Goal: Task Accomplishment & Management: Manage account settings

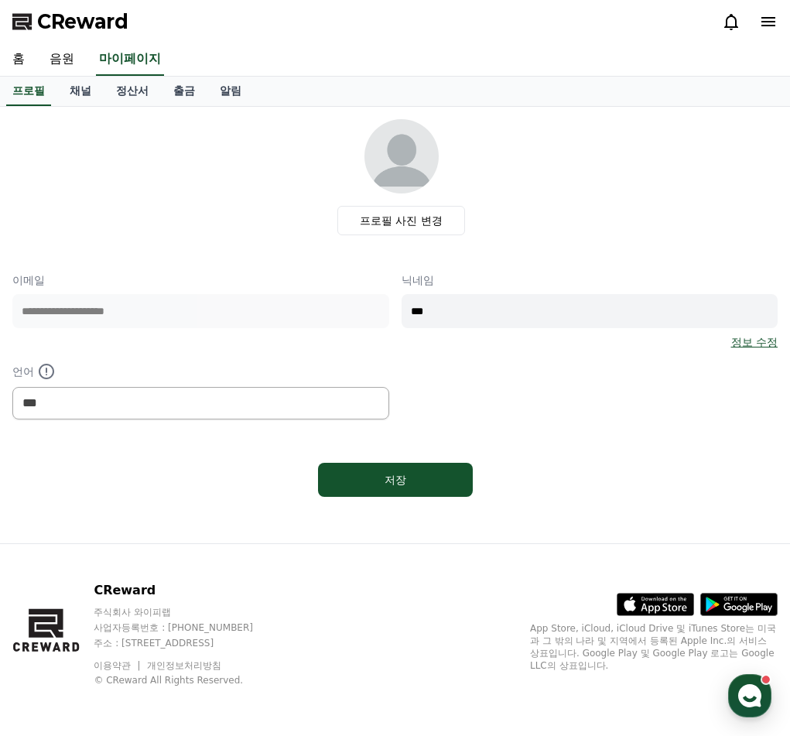
select select "**********"
click at [62, 50] on link "음원" at bounding box center [62, 59] width 50 height 33
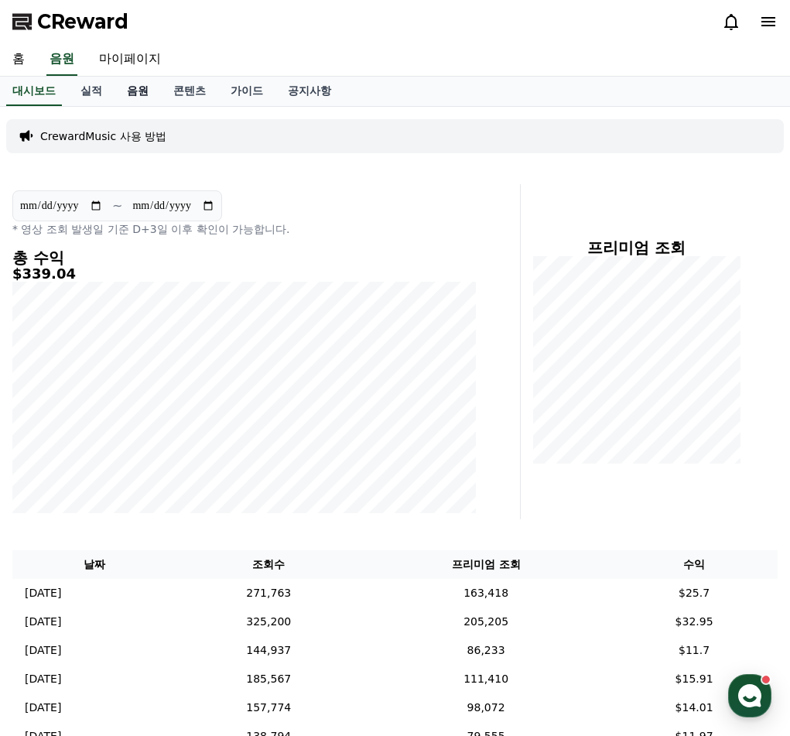
click at [138, 88] on link "음원" at bounding box center [138, 91] width 46 height 29
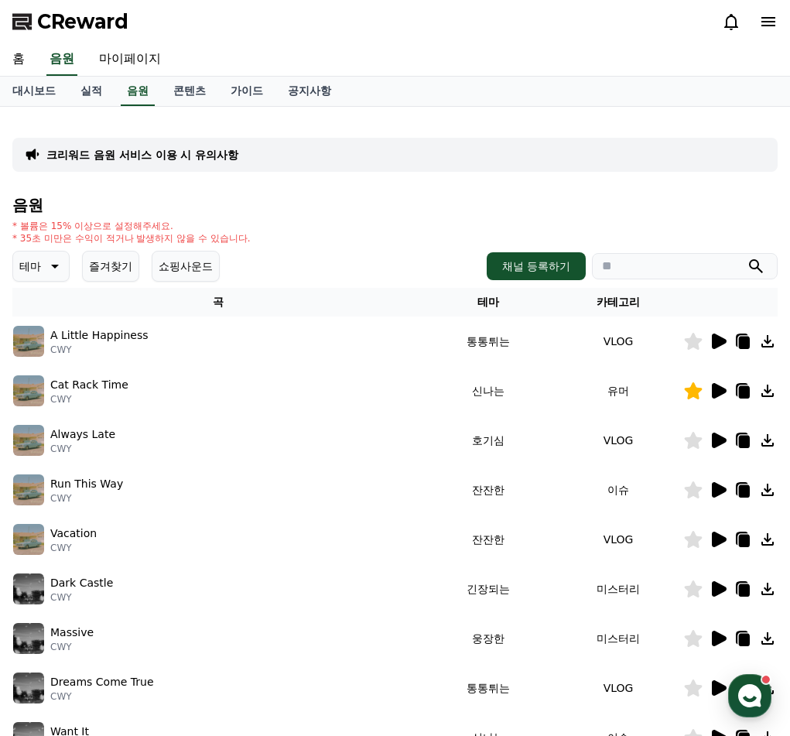
click at [116, 269] on button "즐겨찾기" at bounding box center [110, 266] width 57 height 31
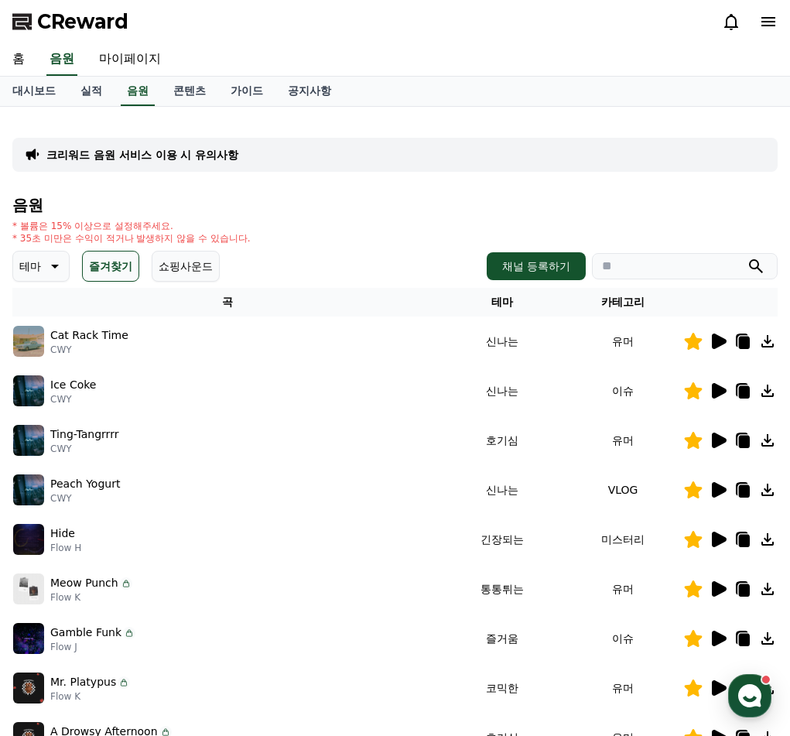
click at [715, 395] on icon at bounding box center [719, 390] width 15 height 15
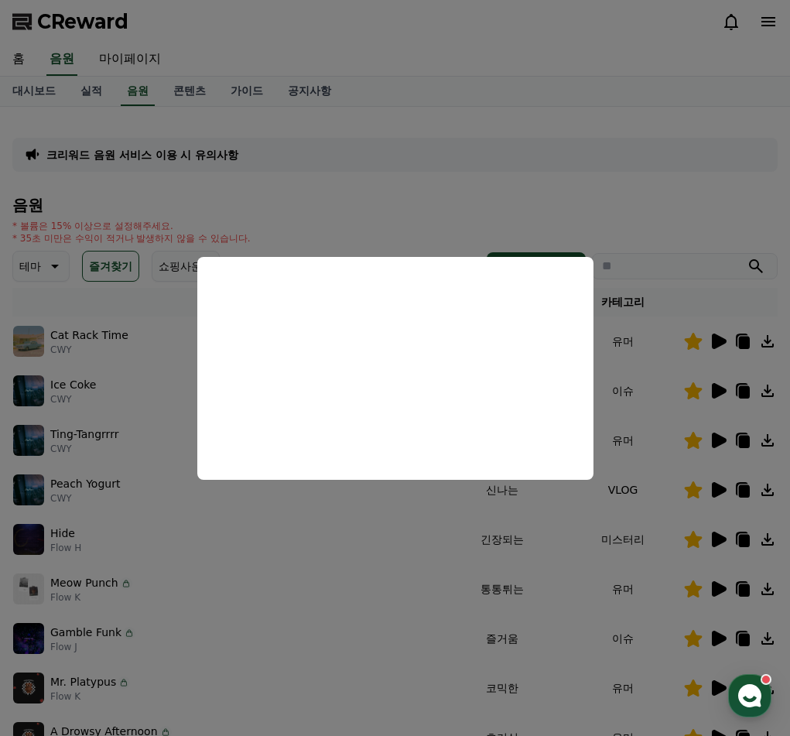
click at [308, 567] on button "close modal" at bounding box center [395, 368] width 790 height 736
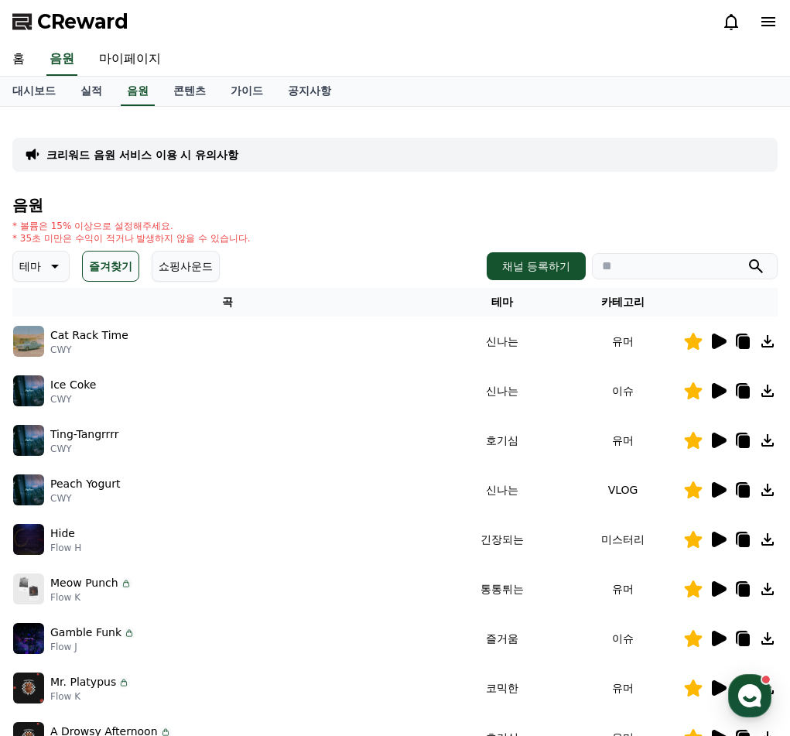
click at [717, 492] on icon at bounding box center [719, 489] width 15 height 15
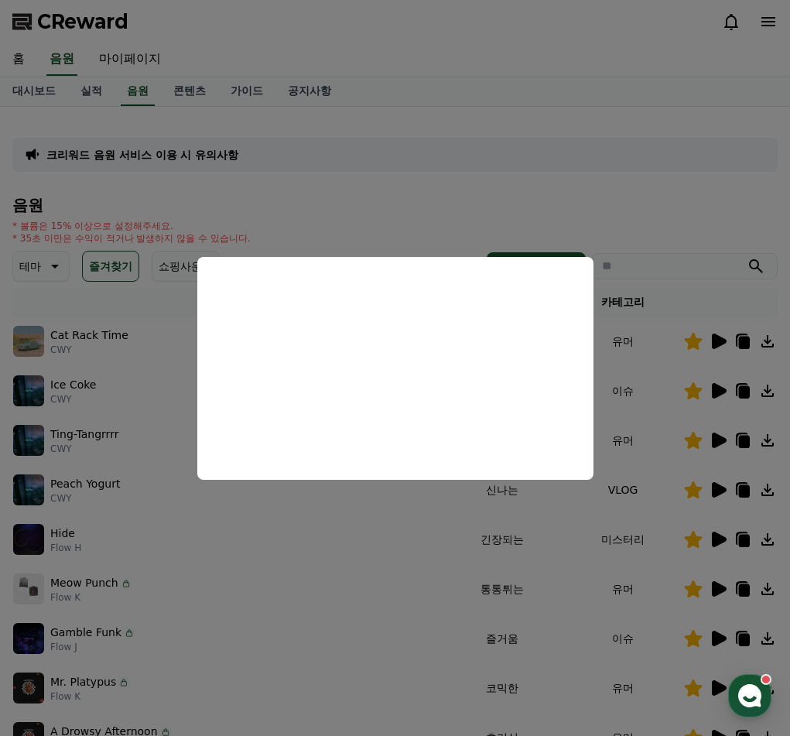
click at [279, 639] on button "close modal" at bounding box center [395, 368] width 790 height 736
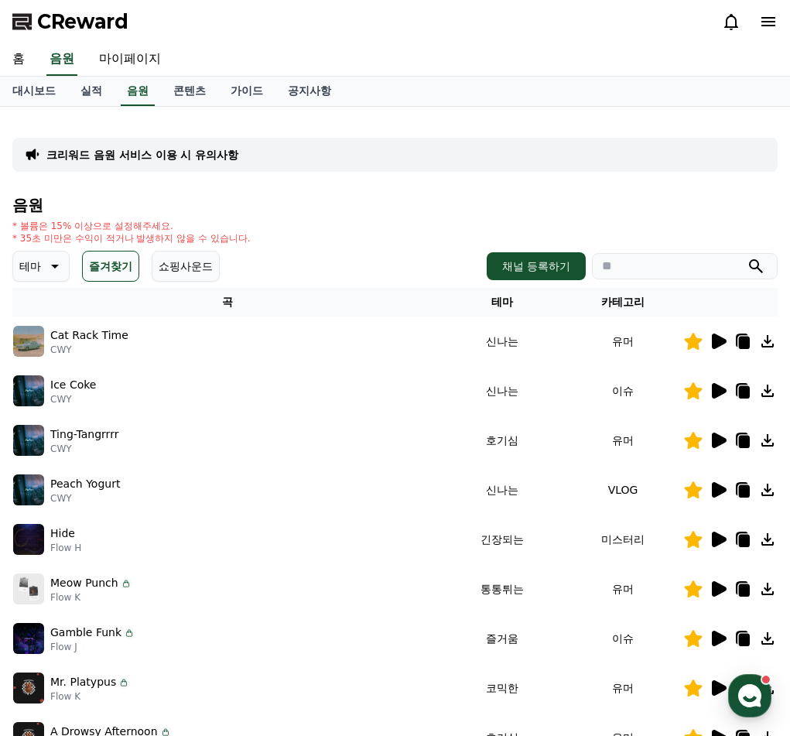
click at [723, 640] on icon at bounding box center [719, 638] width 15 height 15
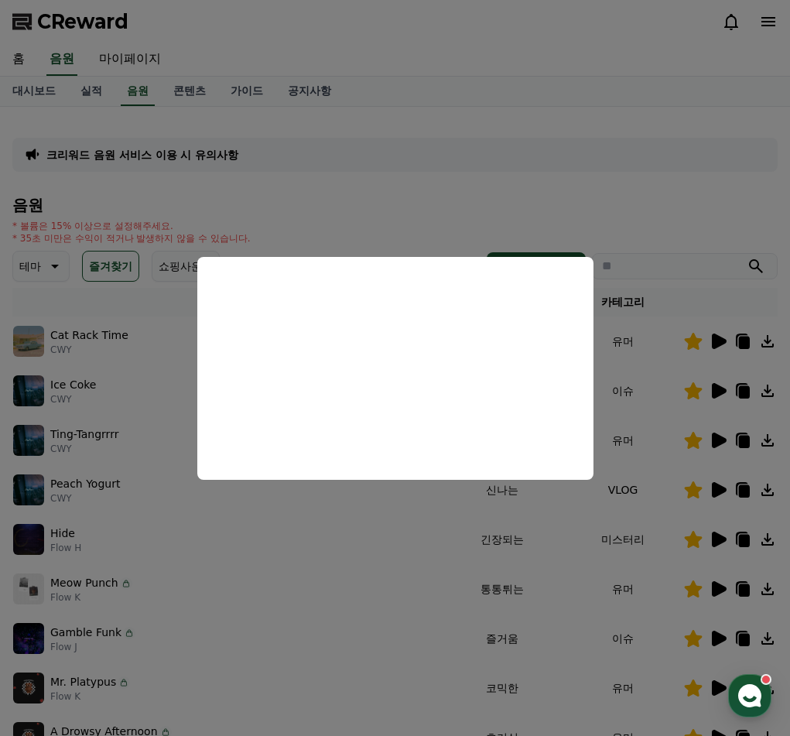
click at [410, 616] on button "close modal" at bounding box center [395, 368] width 790 height 736
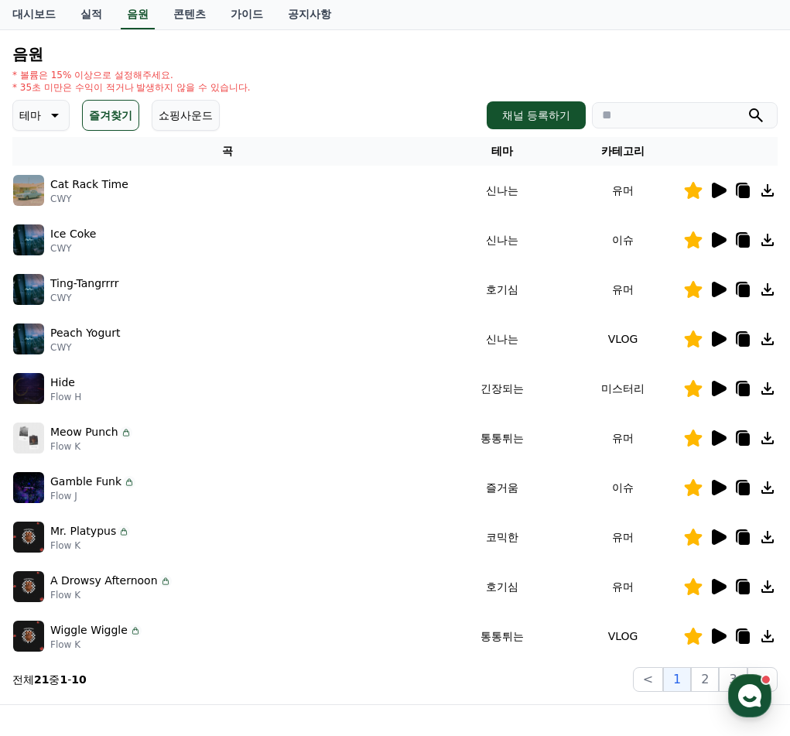
scroll to position [155, 0]
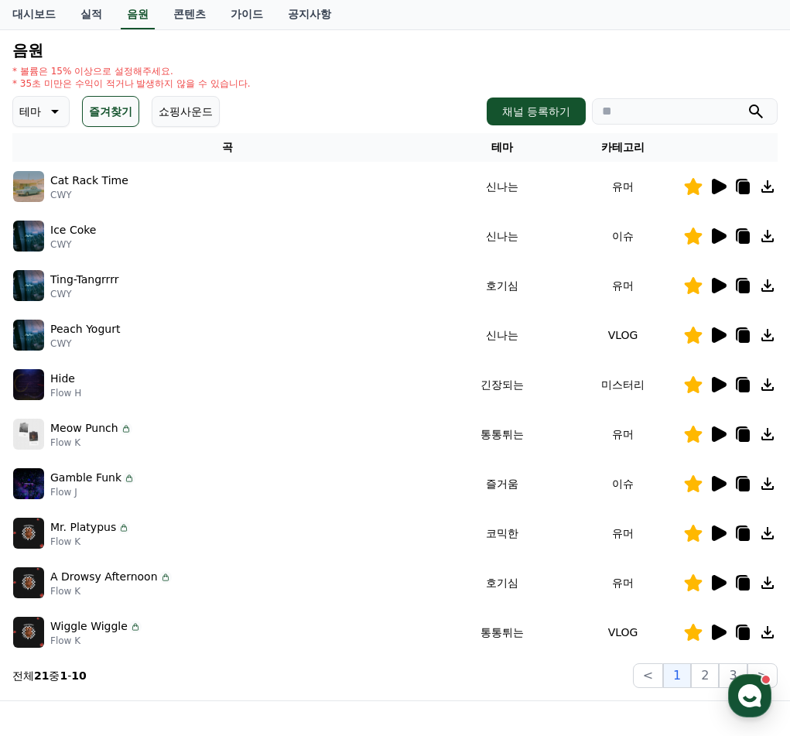
click at [722, 629] on icon at bounding box center [719, 632] width 15 height 15
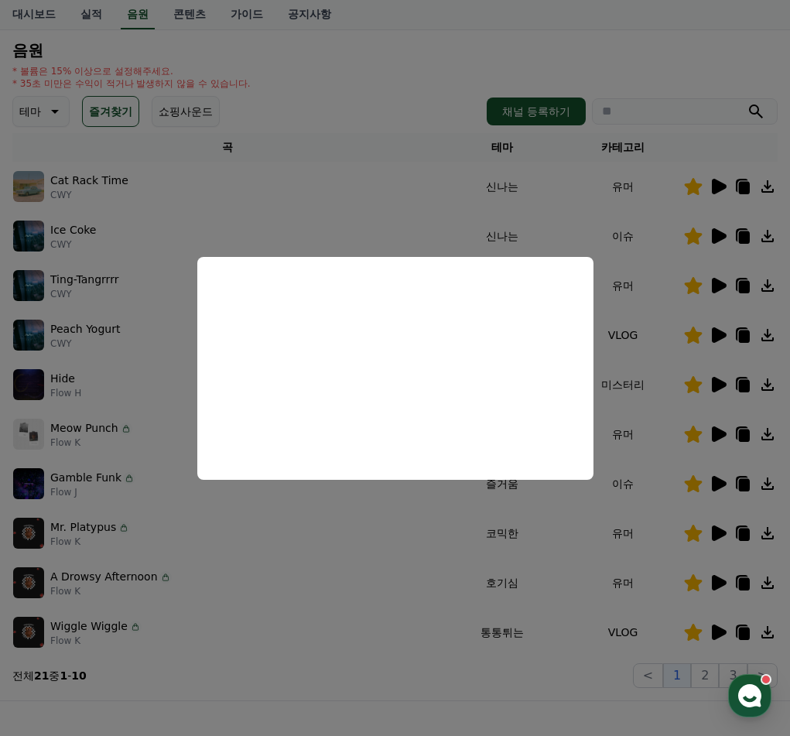
click at [662, 202] on button "close modal" at bounding box center [395, 368] width 790 height 736
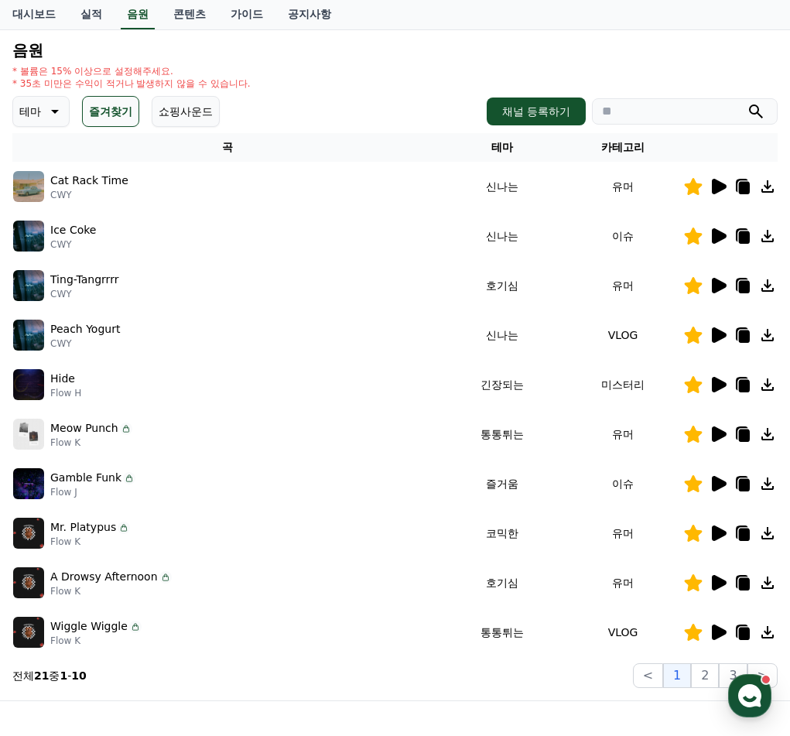
click at [722, 286] on icon at bounding box center [719, 285] width 15 height 15
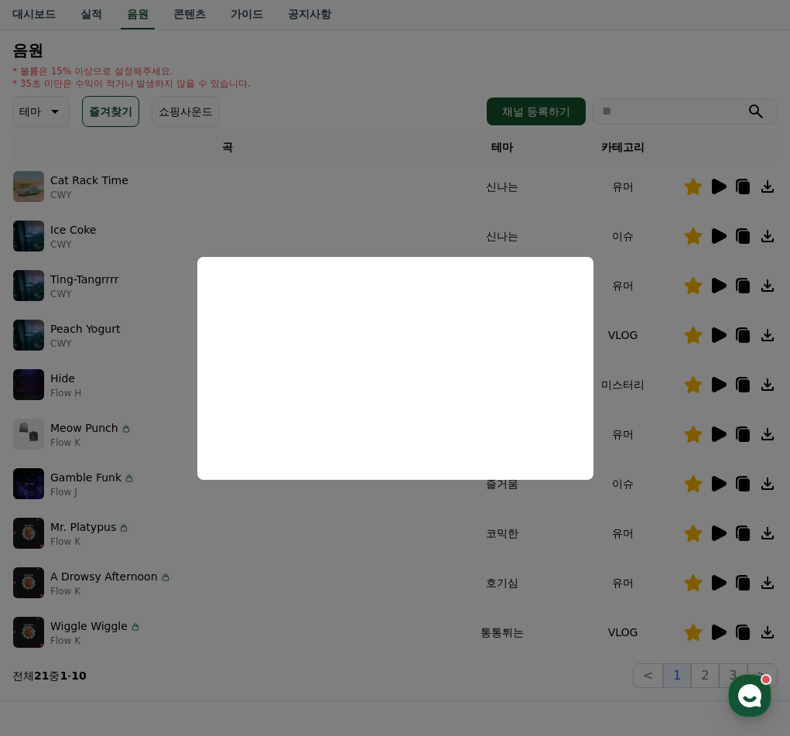
click at [348, 162] on button "close modal" at bounding box center [395, 368] width 790 height 736
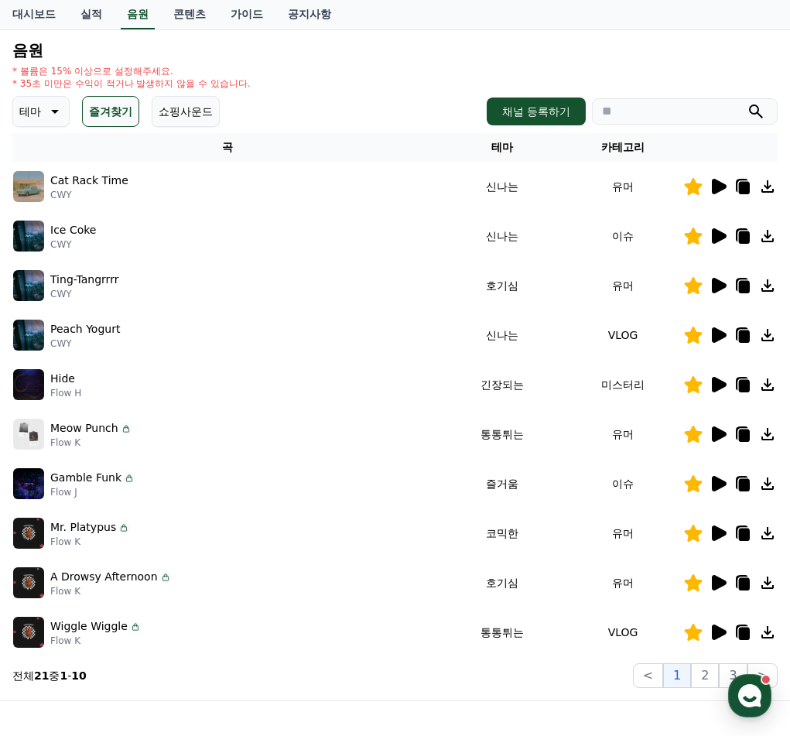
click at [743, 285] on icon at bounding box center [744, 287] width 11 height 12
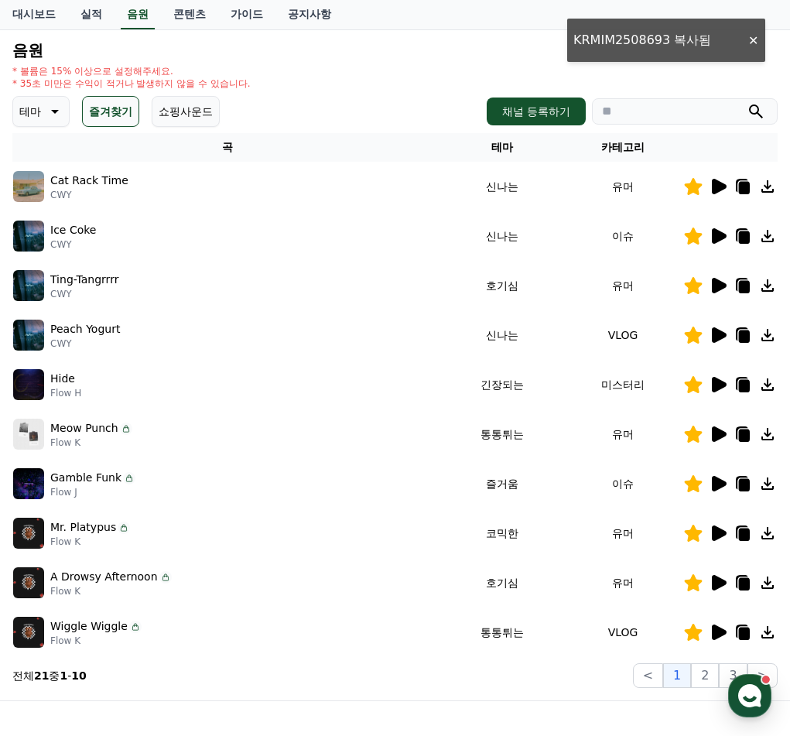
click at [173, 644] on div "Wiggle Wiggle Flow K" at bounding box center [227, 632] width 428 height 31
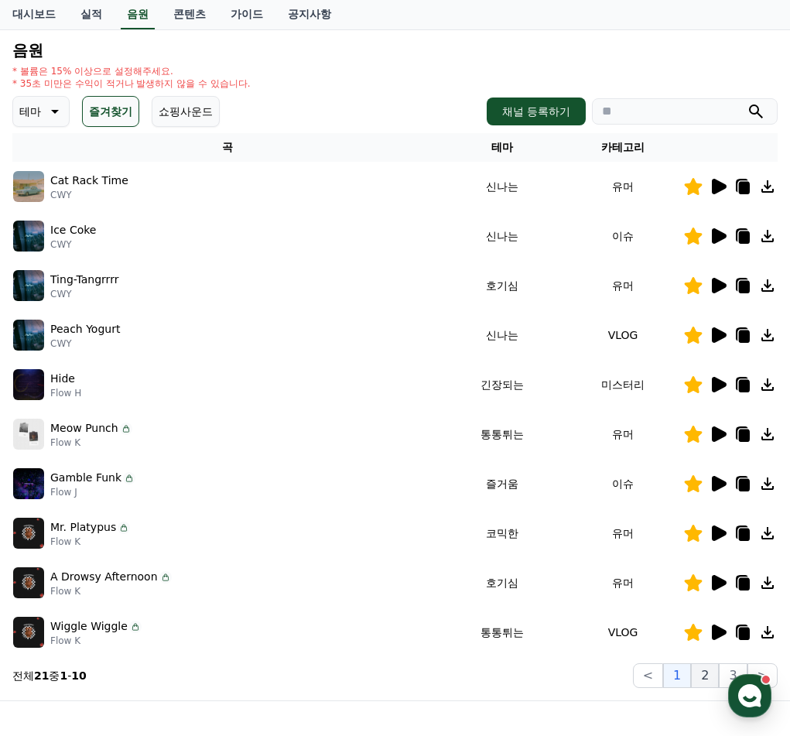
click at [712, 670] on button "2" at bounding box center [705, 675] width 28 height 25
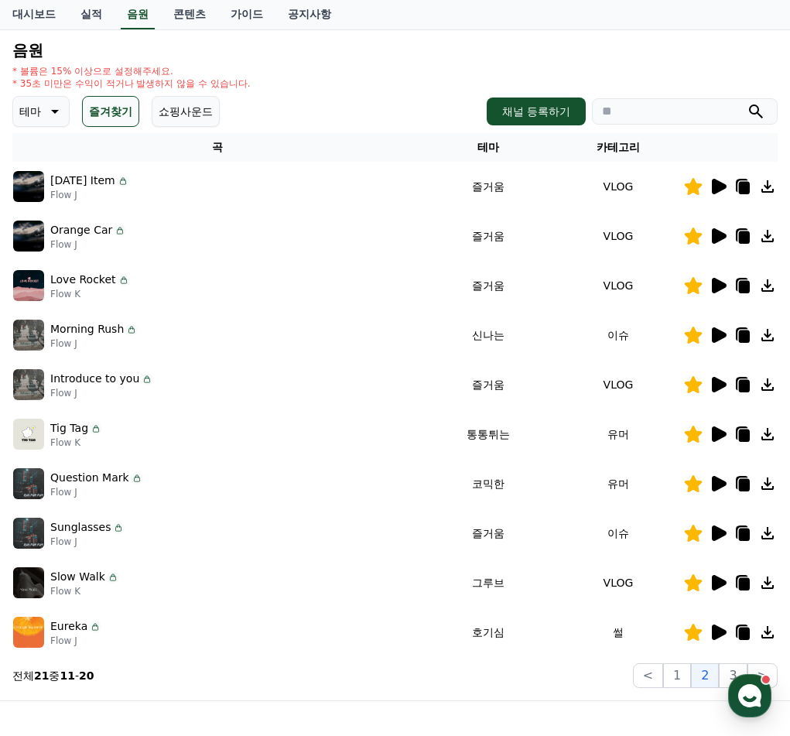
click at [716, 634] on icon at bounding box center [719, 632] width 15 height 15
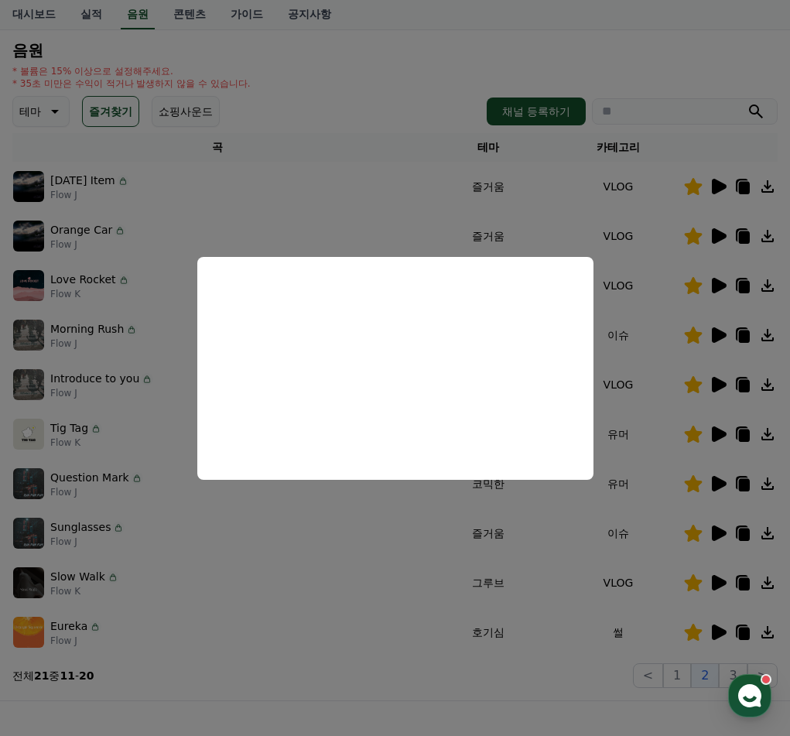
click at [751, 636] on button "close modal" at bounding box center [395, 368] width 790 height 736
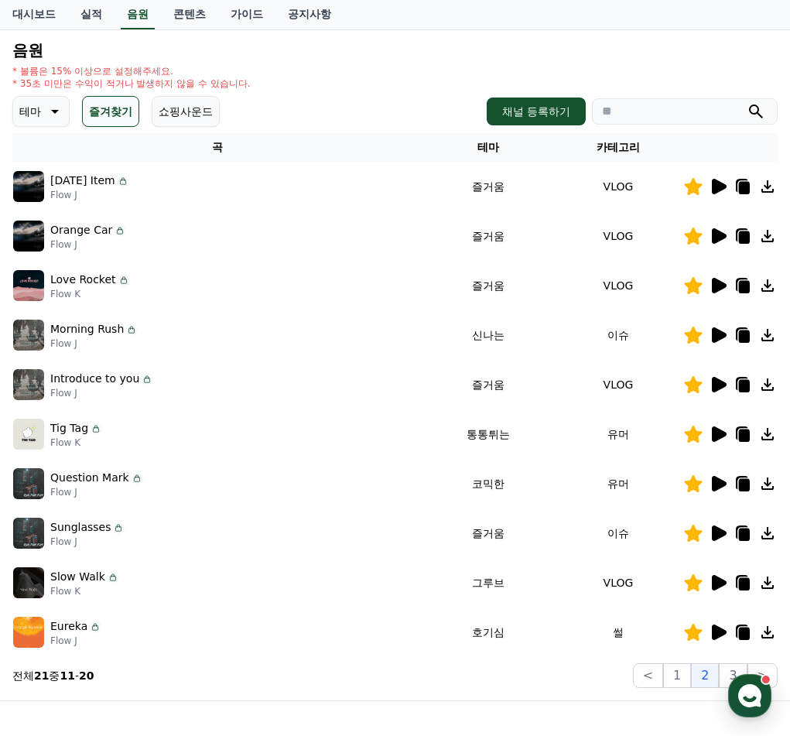
click at [747, 635] on icon at bounding box center [744, 634] width 11 height 12
click at [253, 585] on div "Slow Walk Flow K" at bounding box center [218, 582] width 410 height 31
click at [718, 481] on icon at bounding box center [719, 483] width 15 height 15
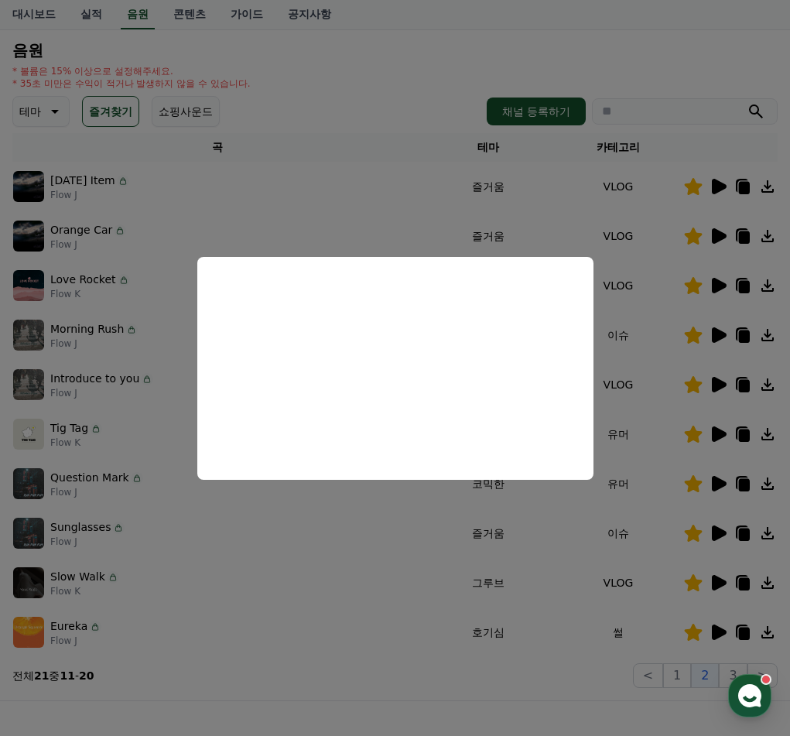
click at [355, 169] on button "close modal" at bounding box center [395, 368] width 790 height 736
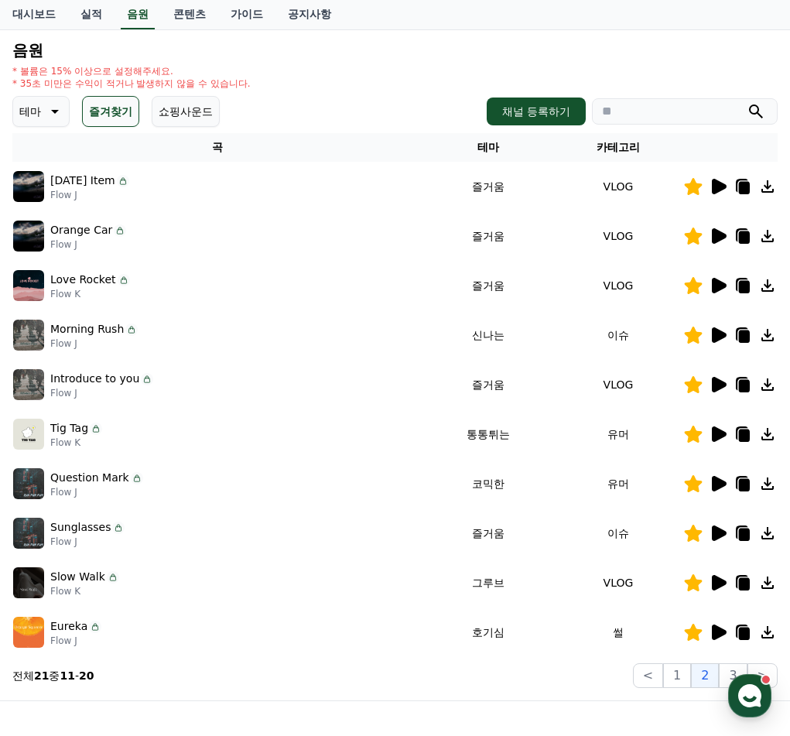
click at [721, 238] on icon at bounding box center [719, 235] width 15 height 15
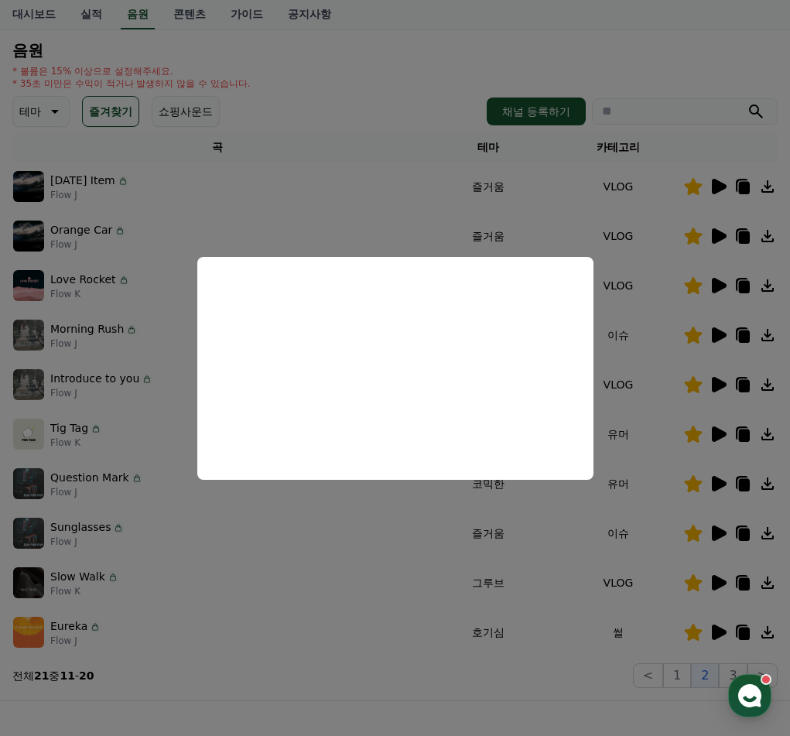
click at [327, 171] on button "close modal" at bounding box center [395, 368] width 790 height 736
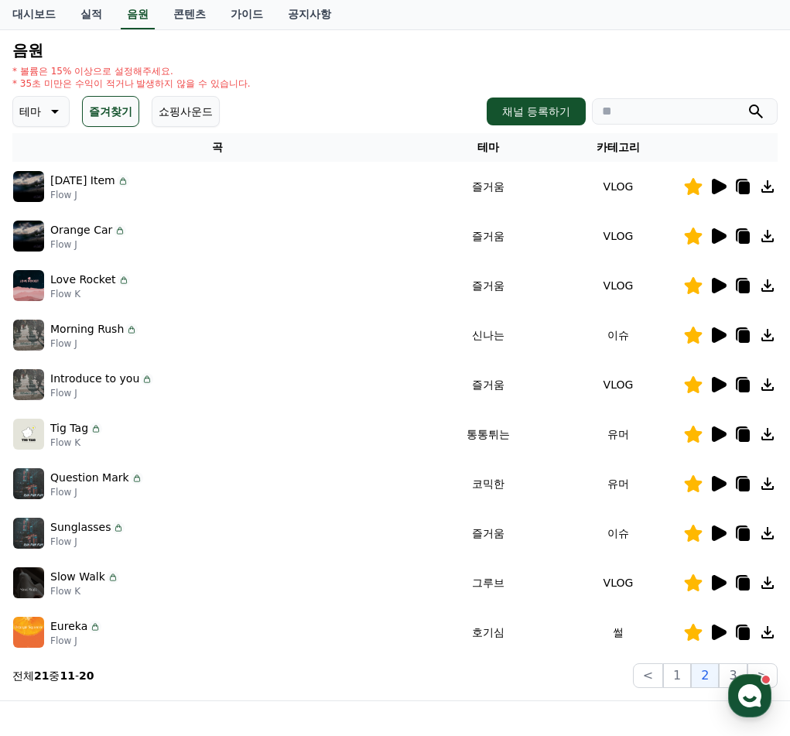
click at [715, 191] on icon at bounding box center [719, 186] width 15 height 15
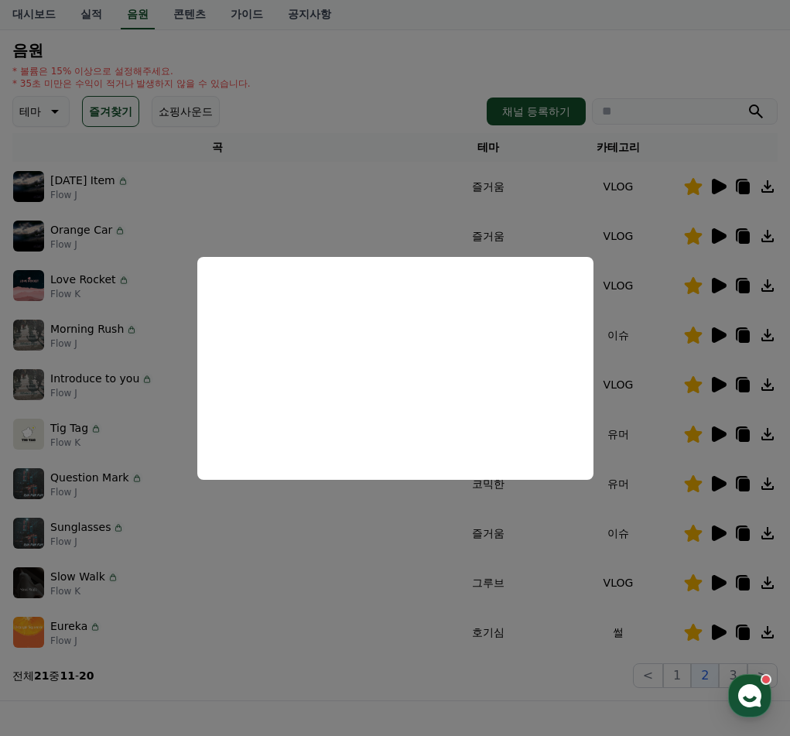
click at [340, 156] on button "close modal" at bounding box center [395, 368] width 790 height 736
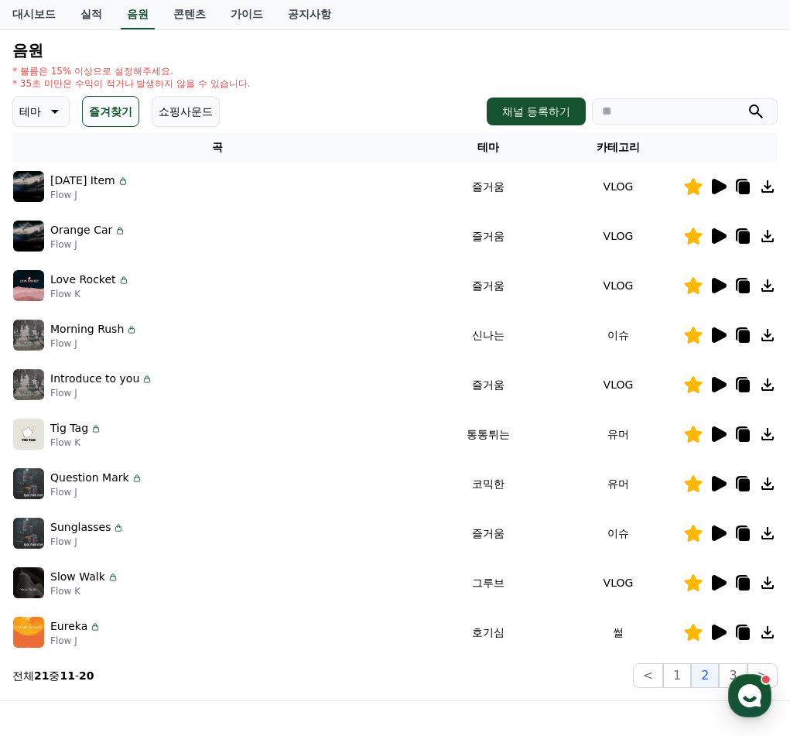
click at [721, 438] on icon at bounding box center [719, 434] width 15 height 15
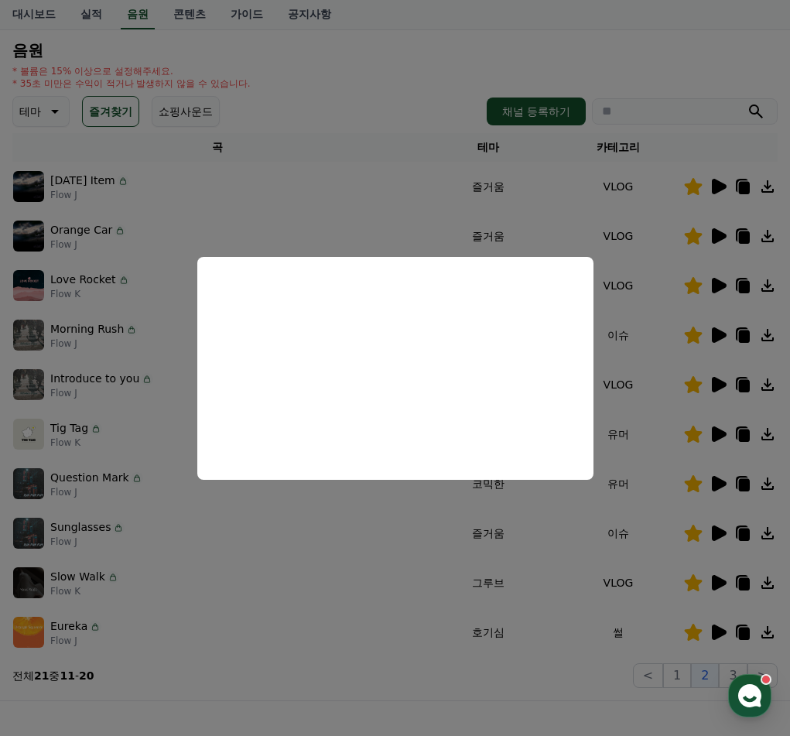
click at [485, 554] on button "close modal" at bounding box center [395, 368] width 790 height 736
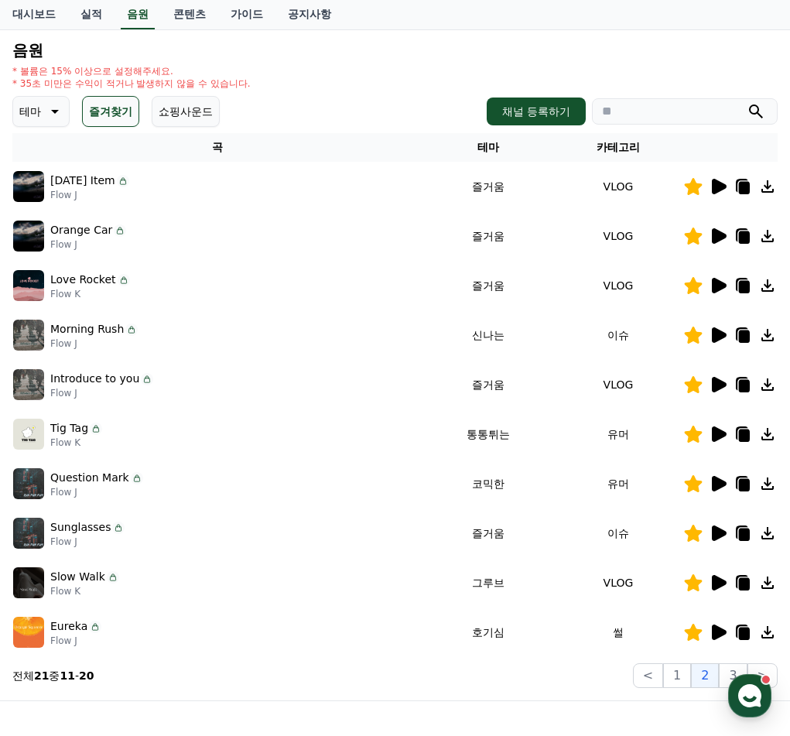
click at [722, 543] on td at bounding box center [731, 534] width 94 height 50
click at [717, 536] on icon at bounding box center [719, 533] width 15 height 15
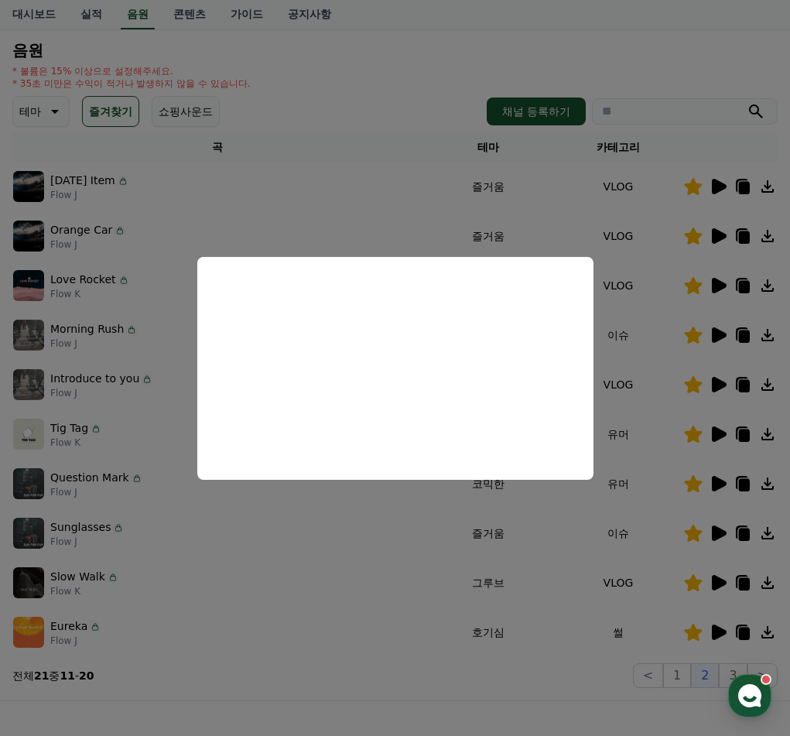
click at [670, 676] on button "close modal" at bounding box center [395, 368] width 790 height 736
click at [675, 675] on button "1" at bounding box center [677, 675] width 28 height 25
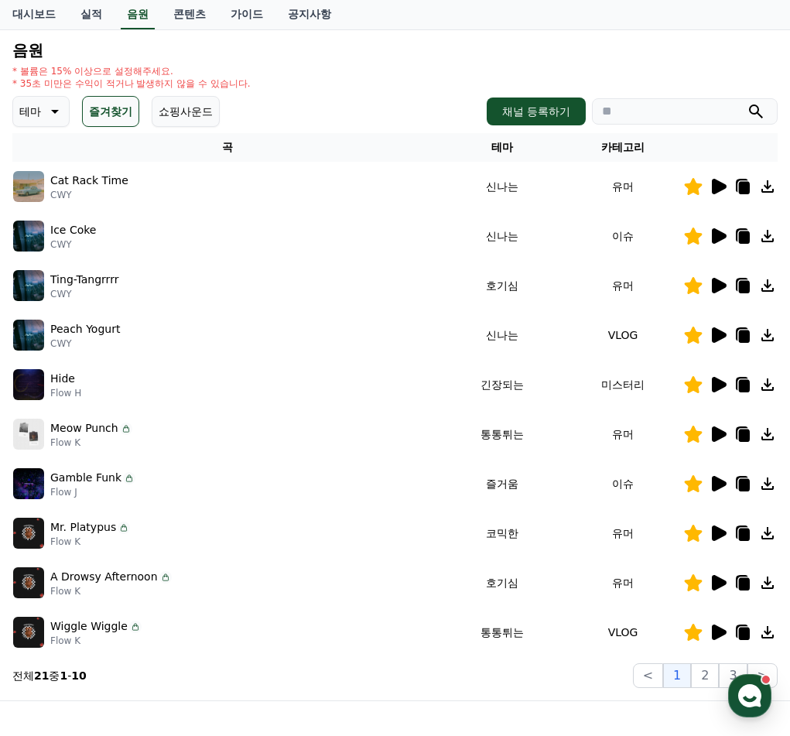
click at [717, 286] on icon at bounding box center [719, 285] width 15 height 15
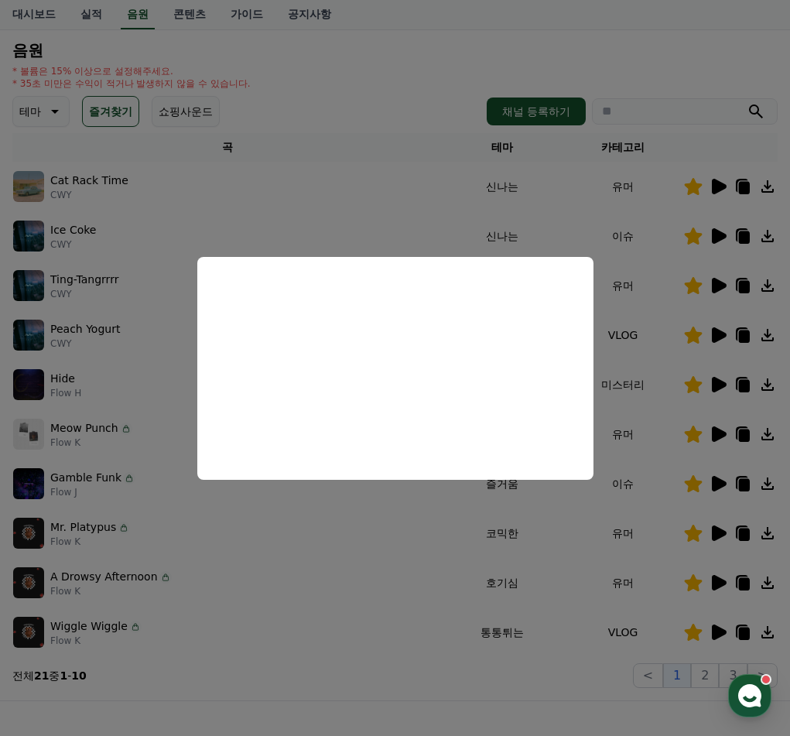
click at [397, 665] on button "close modal" at bounding box center [395, 368] width 790 height 736
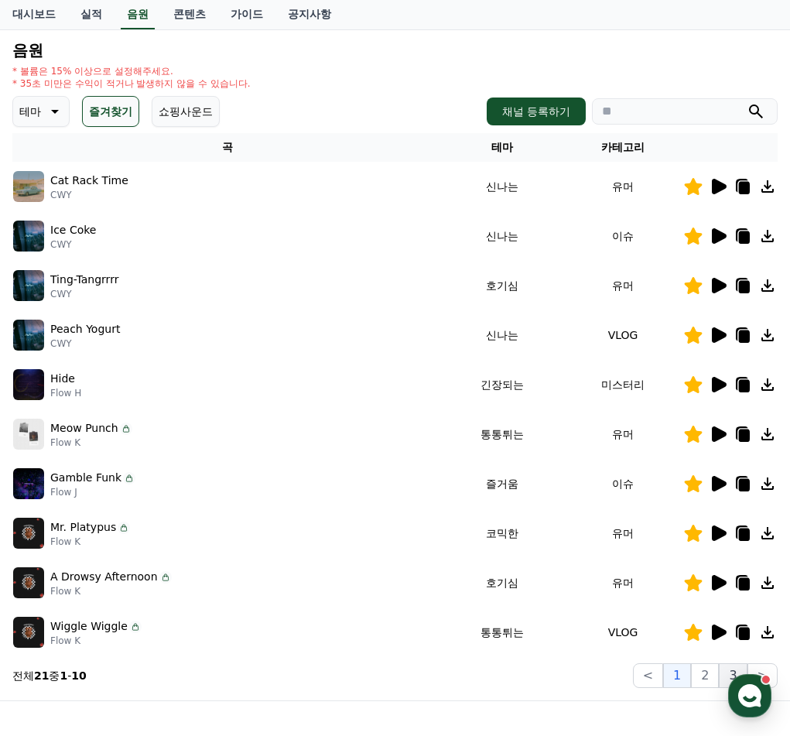
click at [735, 670] on button "3" at bounding box center [733, 675] width 28 height 25
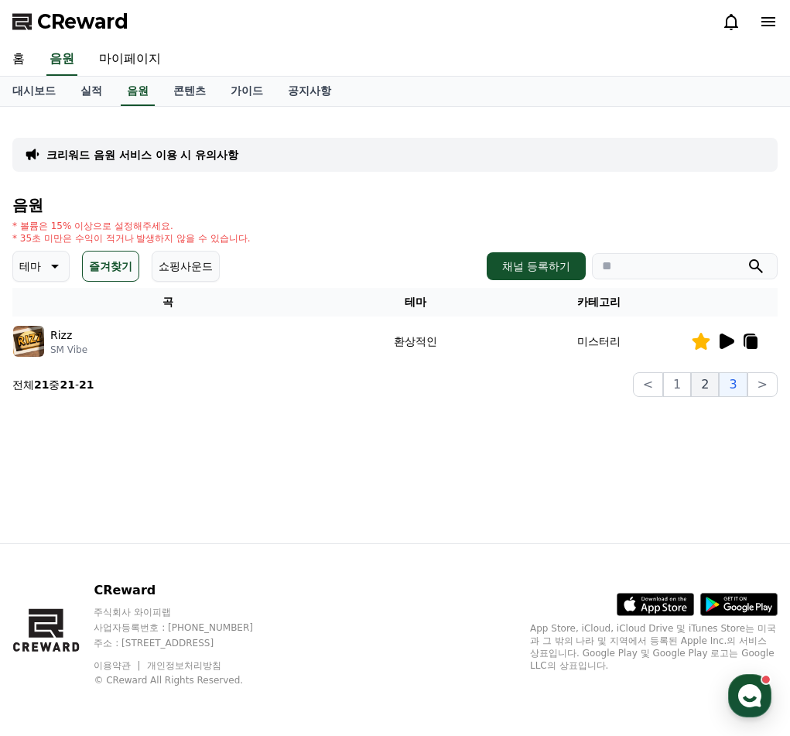
click at [700, 381] on button "2" at bounding box center [705, 384] width 28 height 25
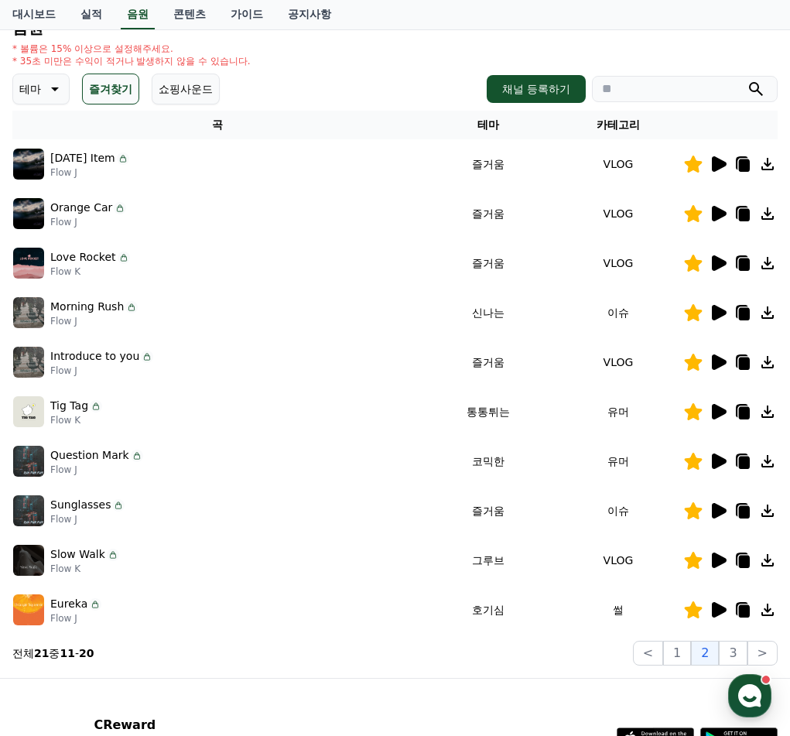
scroll to position [310, 0]
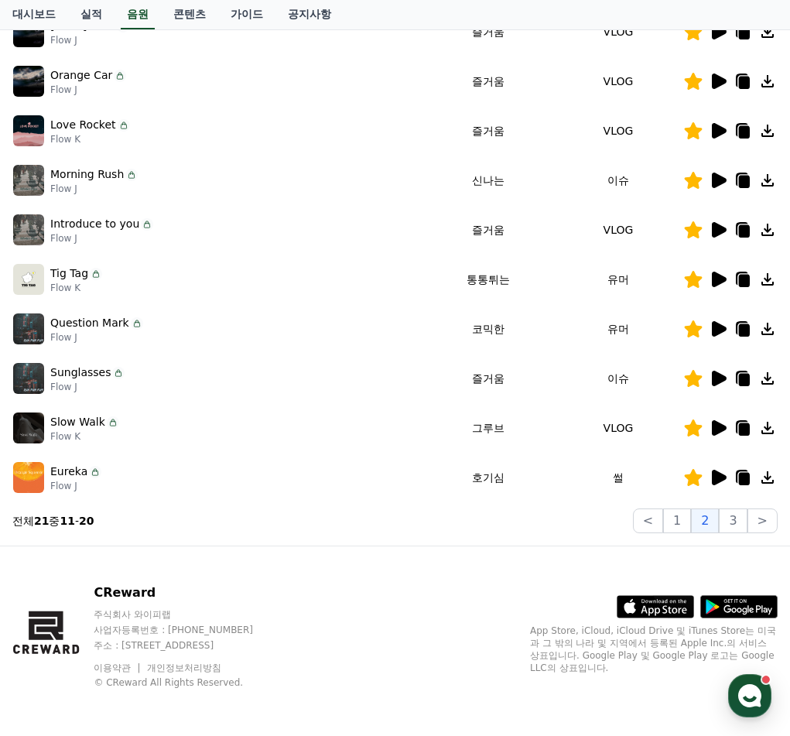
click at [725, 474] on icon at bounding box center [718, 477] width 19 height 19
